Goal: Task Accomplishment & Management: Manage account settings

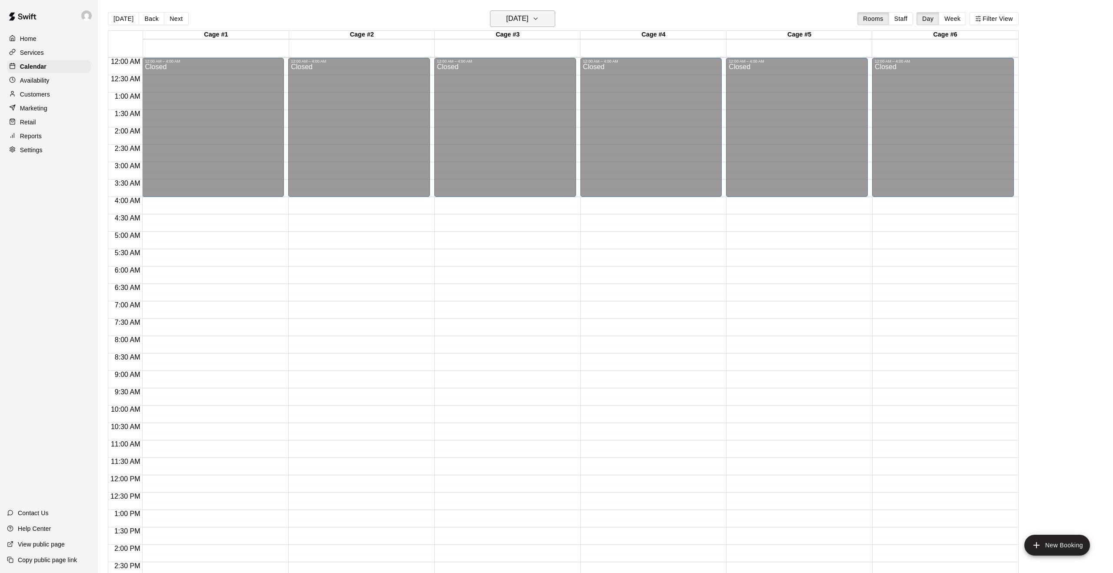
scroll to position [284, 0]
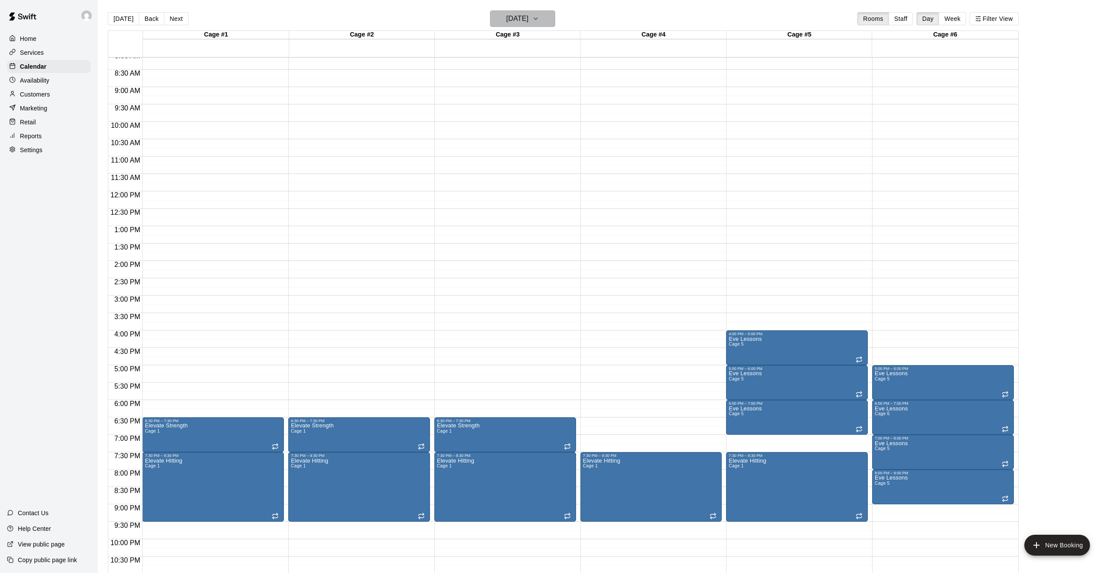
click at [539, 19] on icon "button" at bounding box center [535, 18] width 7 height 10
click at [557, 39] on icon "Previous month" at bounding box center [559, 41] width 10 height 10
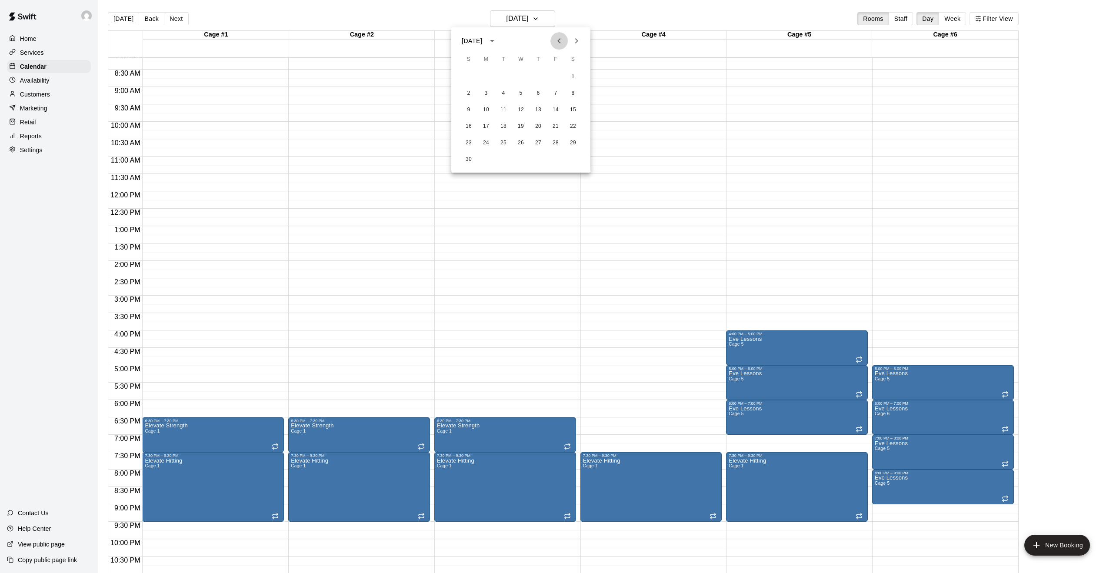
click at [557, 39] on icon "Previous month" at bounding box center [559, 41] width 10 height 10
click at [534, 93] on button "11" at bounding box center [538, 94] width 16 height 16
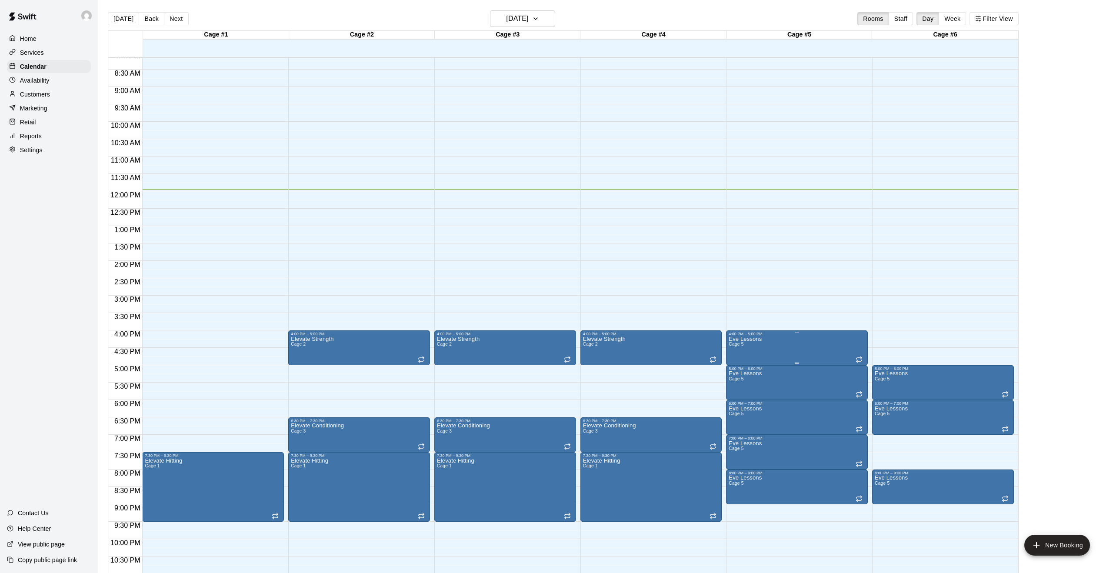
click at [742, 390] on icon "delete" at bounding box center [738, 386] width 10 height 10
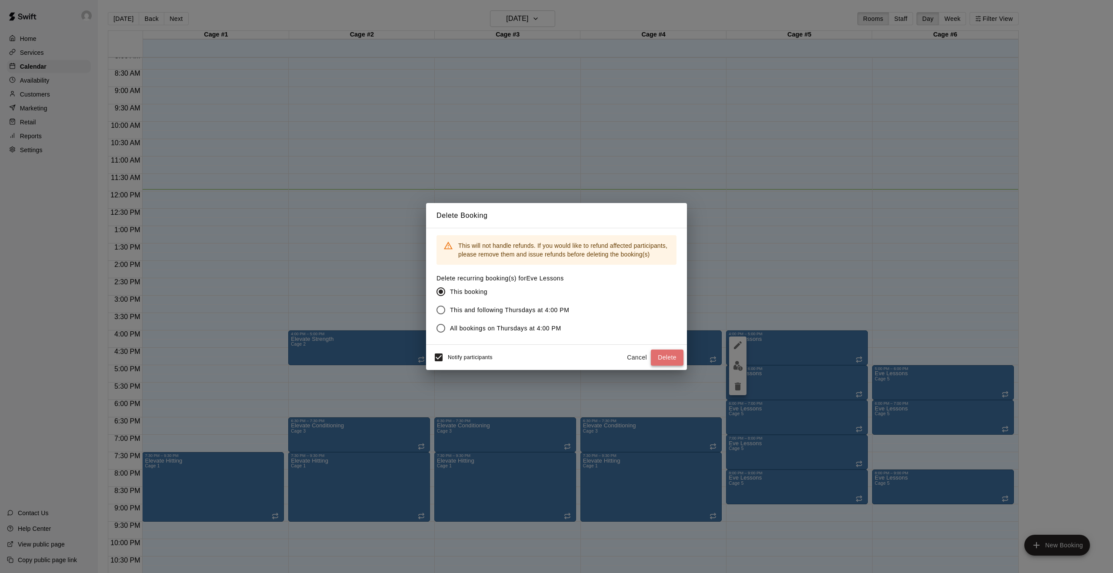
click at [664, 359] on button "Delete" at bounding box center [667, 358] width 33 height 16
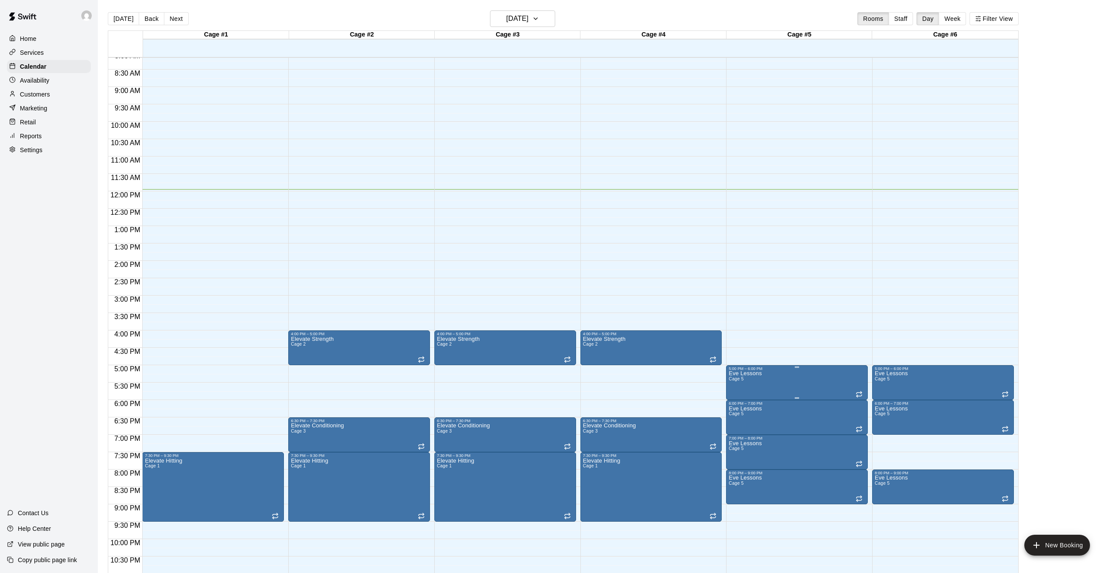
click at [741, 422] on icon "delete" at bounding box center [738, 422] width 10 height 10
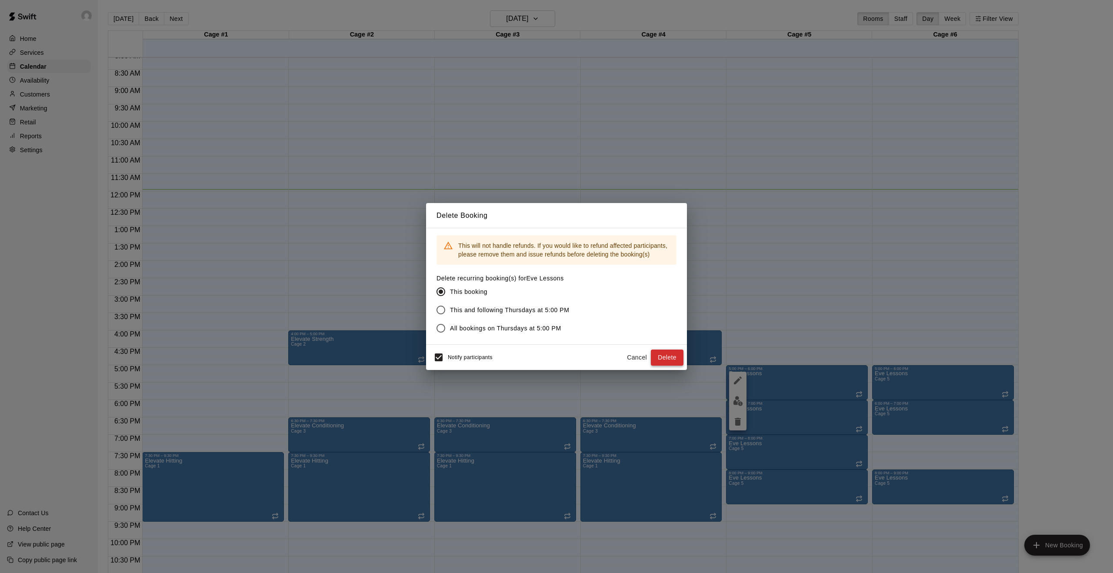
click at [673, 359] on button "Delete" at bounding box center [667, 358] width 33 height 16
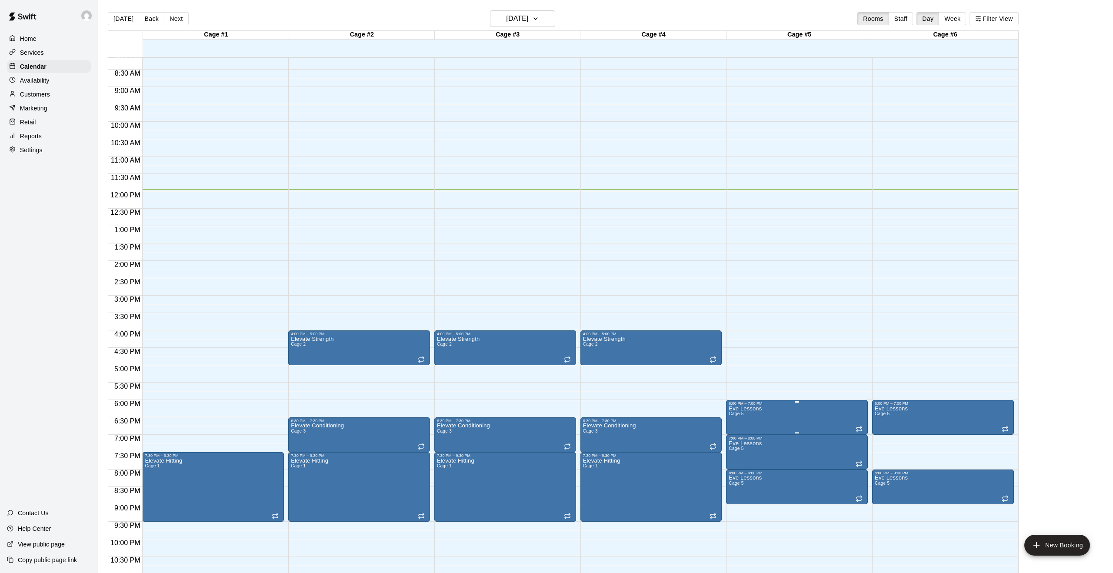
click at [740, 457] on icon "delete" at bounding box center [738, 456] width 10 height 10
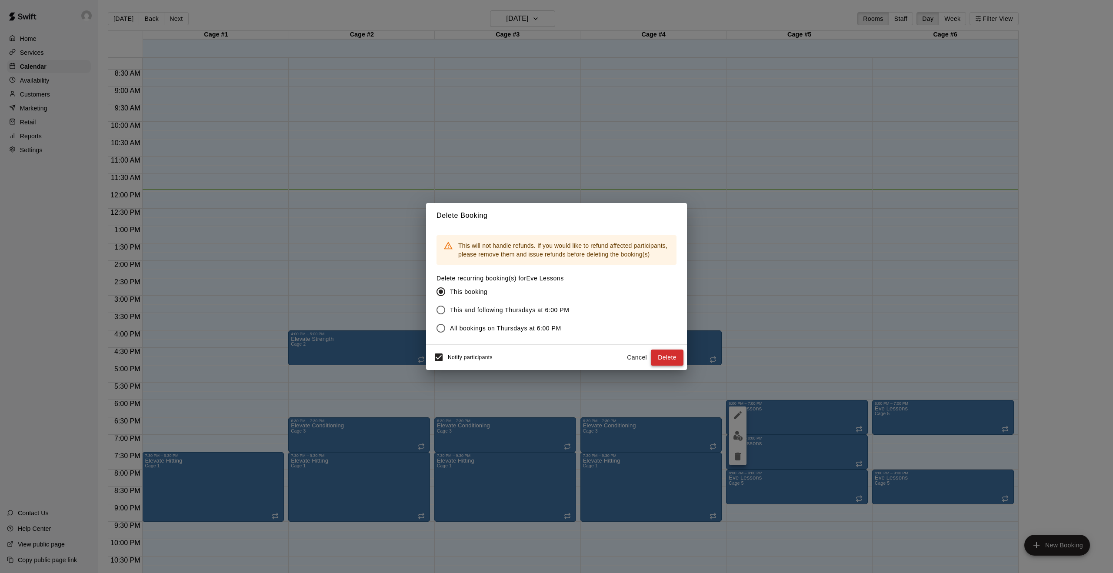
click at [676, 357] on button "Delete" at bounding box center [667, 358] width 33 height 16
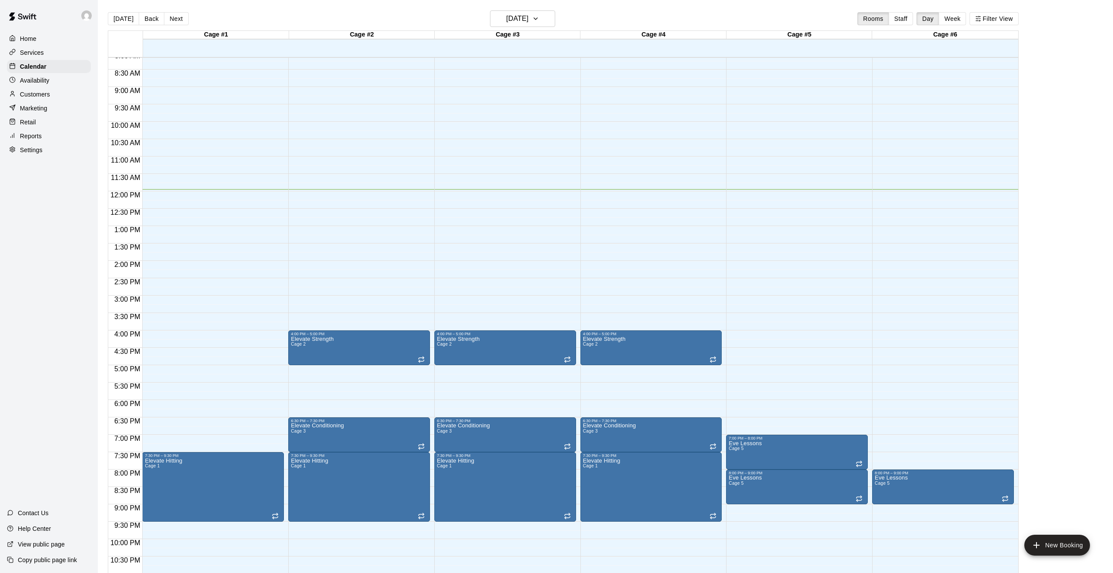
click at [737, 494] on icon "delete" at bounding box center [738, 491] width 6 height 8
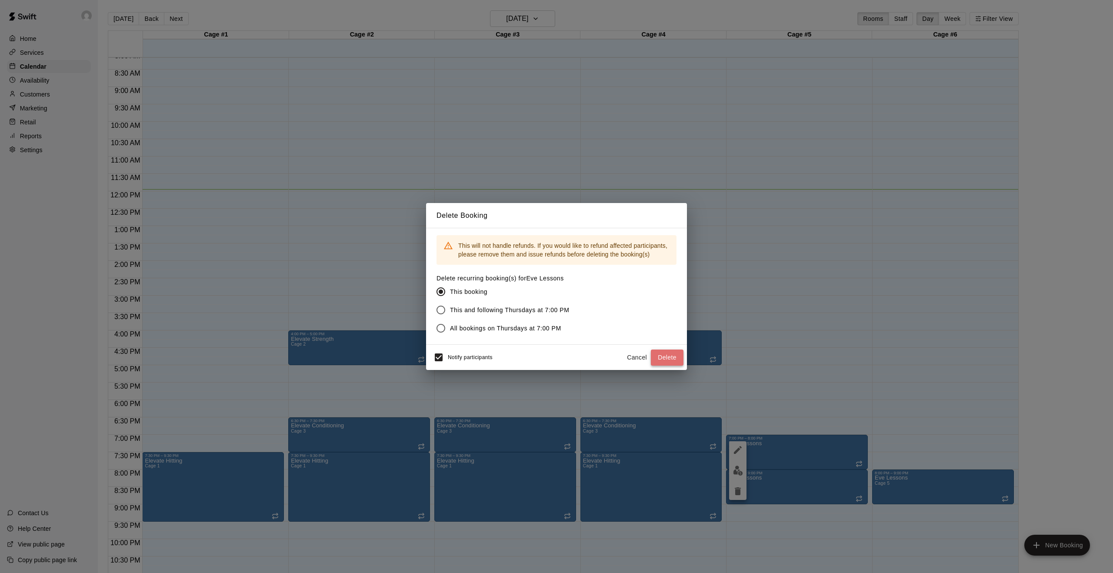
click at [672, 357] on button "Delete" at bounding box center [667, 358] width 33 height 16
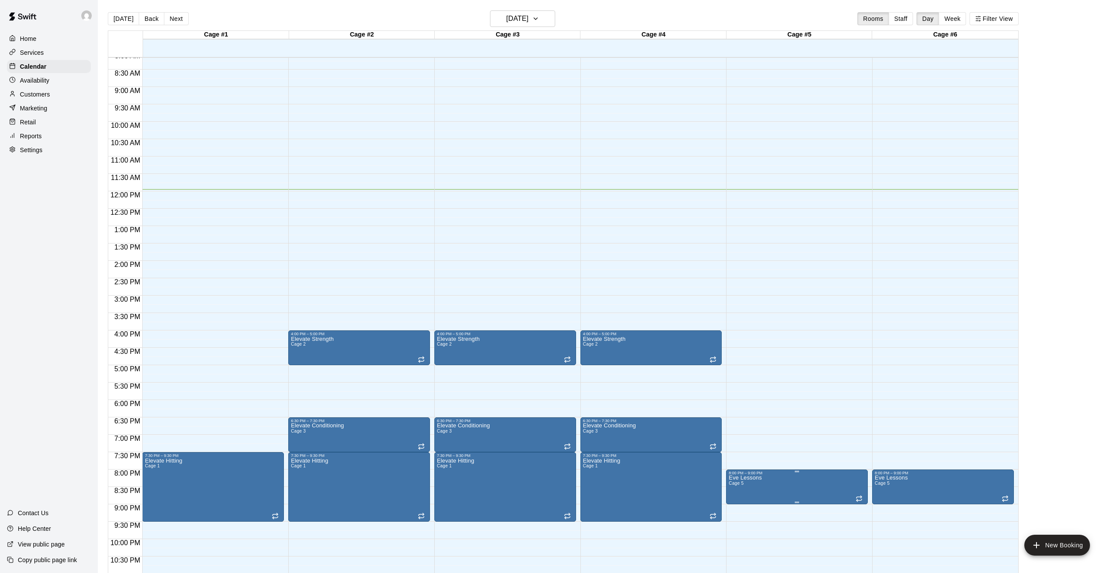
click at [736, 525] on icon "delete" at bounding box center [738, 526] width 6 height 8
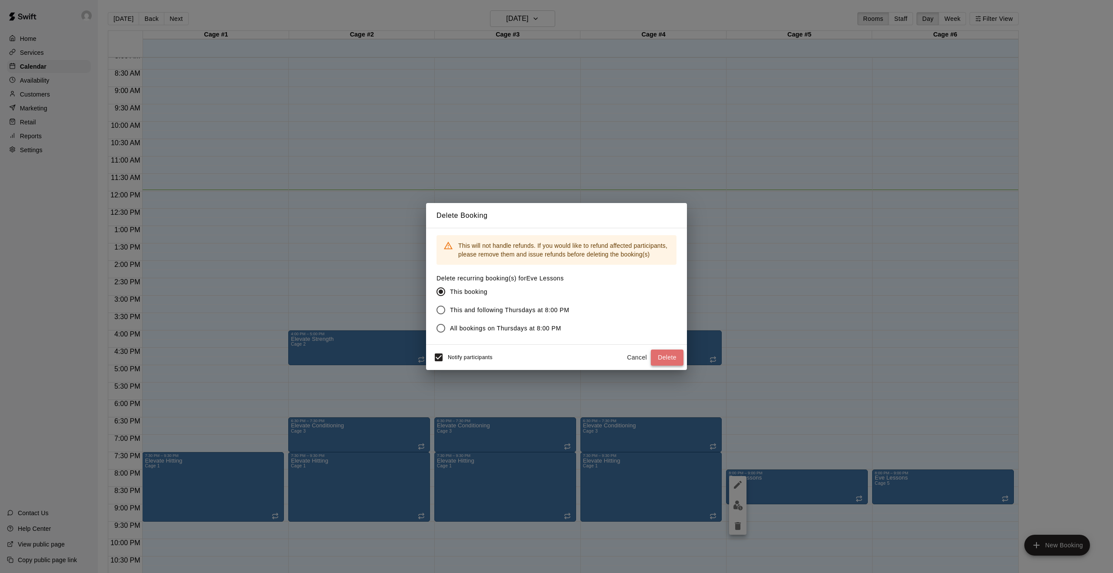
click at [673, 357] on button "Delete" at bounding box center [667, 358] width 33 height 16
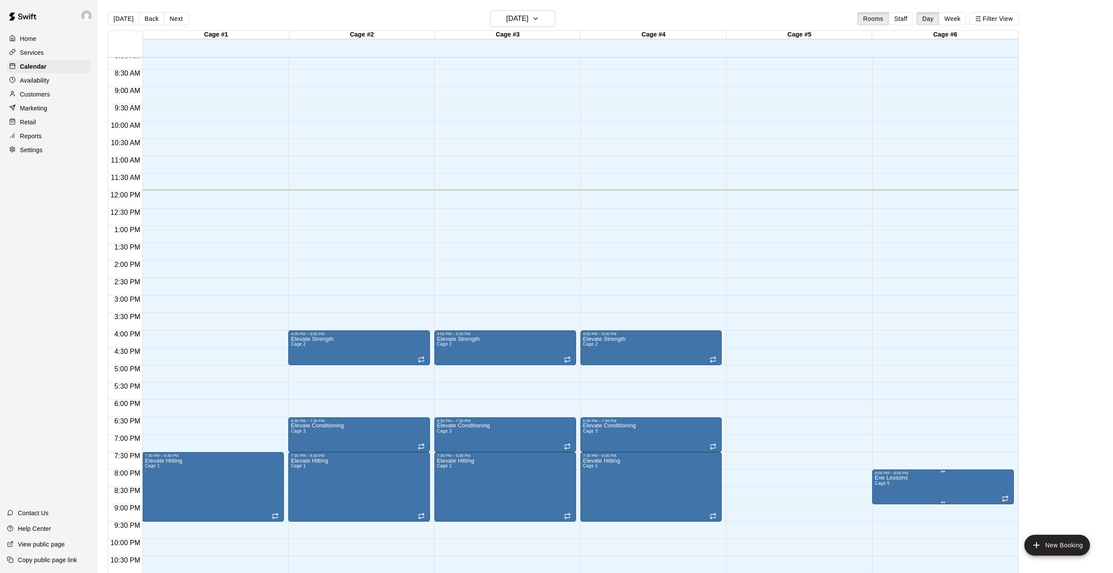
click at [886, 524] on icon "delete" at bounding box center [883, 526] width 6 height 8
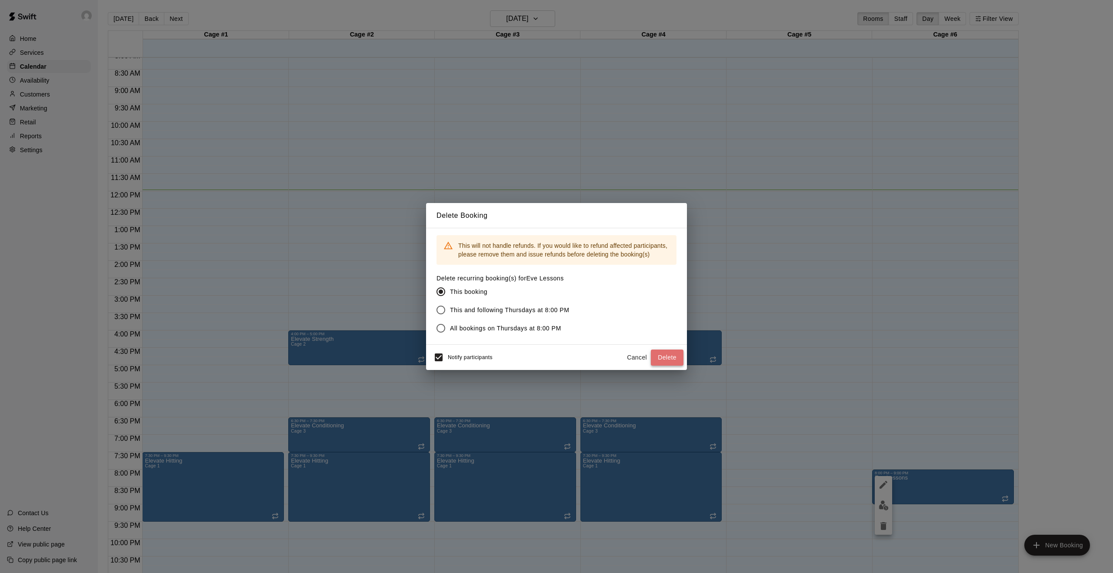
click at [672, 356] on button "Delete" at bounding box center [667, 358] width 33 height 16
